Goal: Task Accomplishment & Management: Manage account settings

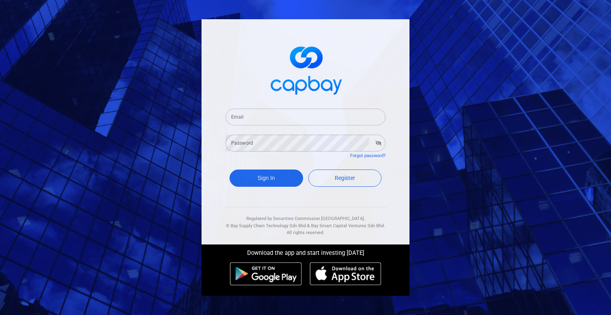
click at [267, 121] on input "Email" at bounding box center [306, 116] width 160 height 17
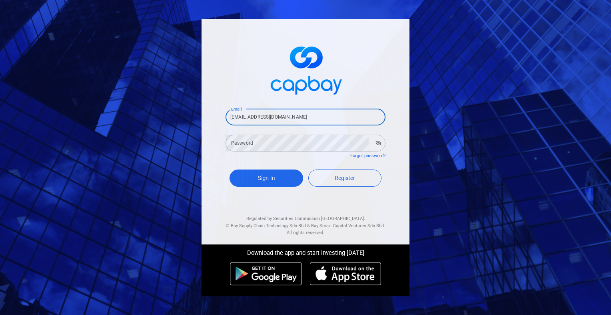
type input "[EMAIL_ADDRESS][DOMAIN_NAME]"
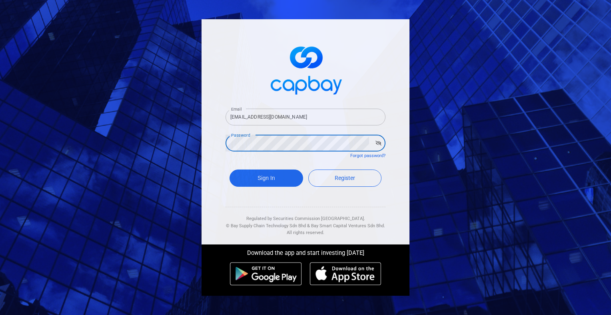
click at [230, 169] on button "Sign In" at bounding box center [267, 177] width 74 height 17
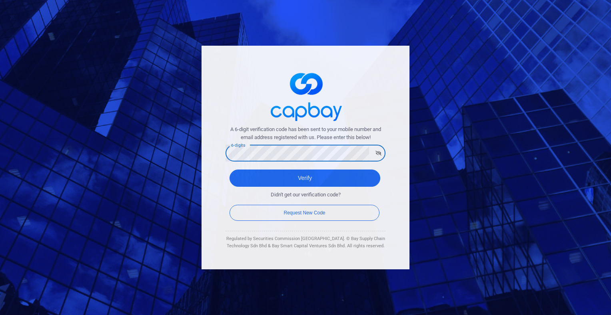
click at [230, 169] on button "Verify" at bounding box center [305, 177] width 151 height 17
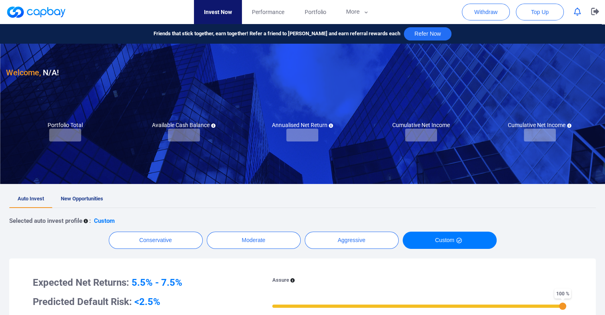
checkbox input "true"
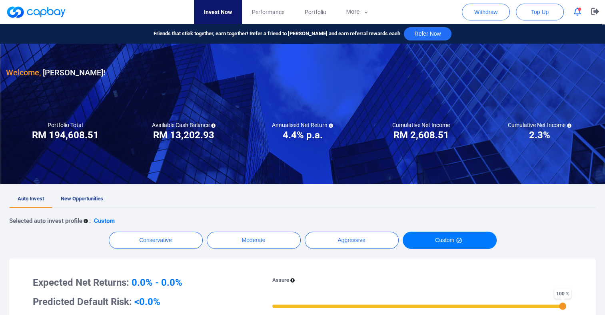
click at [582, 12] on button "button" at bounding box center [577, 12] width 15 height 12
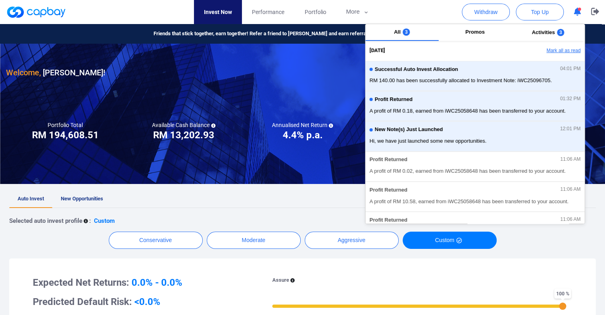
click at [551, 51] on button "Mark all as read" at bounding box center [542, 51] width 86 height 14
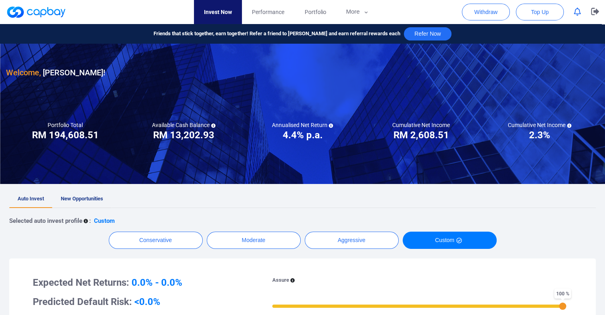
click at [74, 200] on span "New Opportunities" at bounding box center [82, 198] width 42 height 6
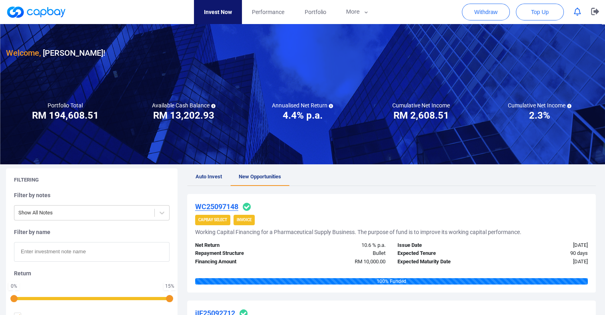
click at [211, 174] on span "Auto Invest" at bounding box center [209, 176] width 26 height 6
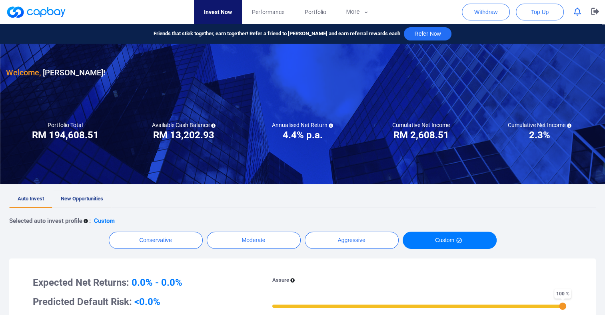
click at [84, 196] on span "New Opportunities" at bounding box center [82, 198] width 42 height 6
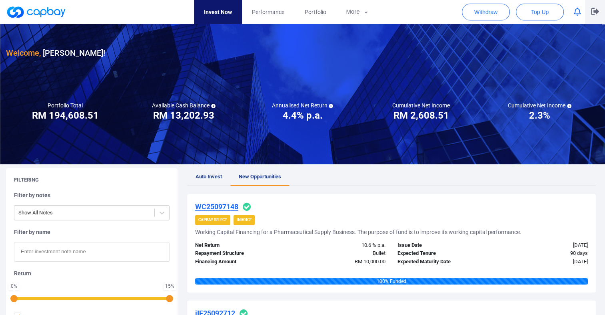
click at [594, 10] on icon "button" at bounding box center [595, 12] width 8 height 8
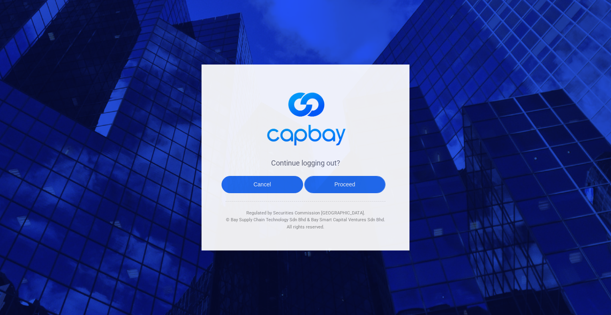
click at [355, 181] on button "Proceed" at bounding box center [346, 184] width 82 height 17
